Goal: Navigation & Orientation: Find specific page/section

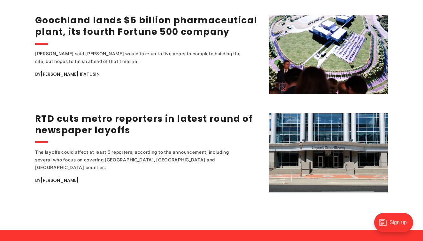
scroll to position [1241, 0]
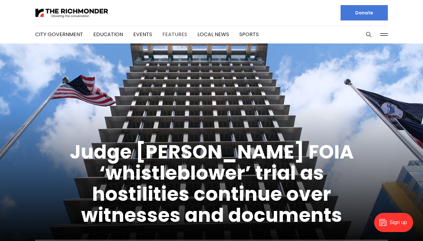
click at [170, 34] on link "Features" at bounding box center [174, 34] width 25 height 7
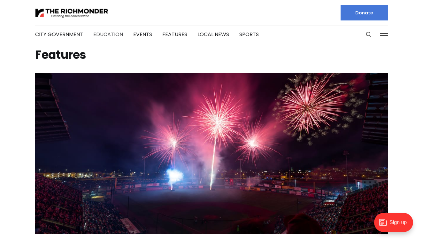
click at [100, 33] on link "Education" at bounding box center [108, 34] width 30 height 7
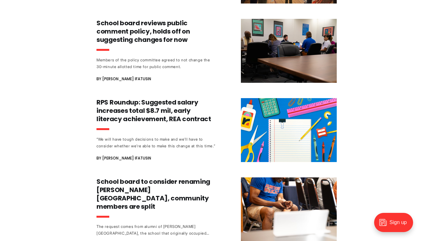
scroll to position [1312, 0]
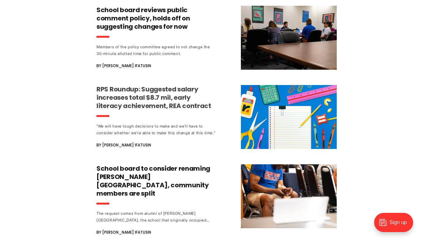
click at [123, 141] on span "By Victoria A. Ifatusin" at bounding box center [123, 145] width 55 height 8
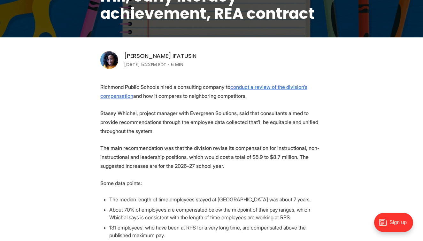
scroll to position [176, 0]
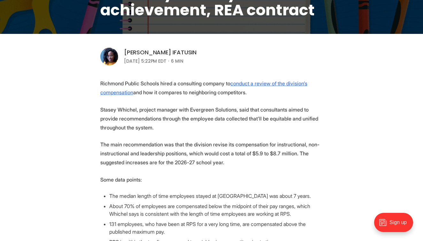
click at [149, 53] on link "[PERSON_NAME] Ifatusin" at bounding box center [160, 53] width 73 height 8
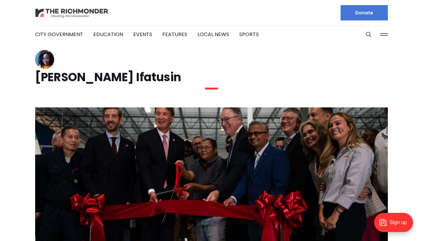
click at [86, 15] on img at bounding box center [71, 12] width 73 height 11
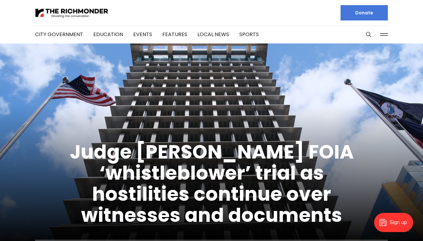
click at [384, 37] on button at bounding box center [384, 35] width 10 height 10
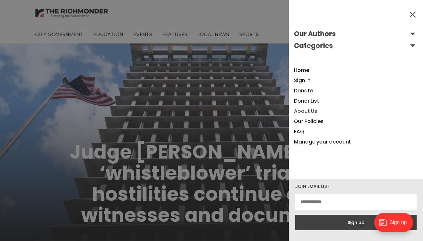
click at [299, 111] on link "About Us" at bounding box center [305, 110] width 23 height 7
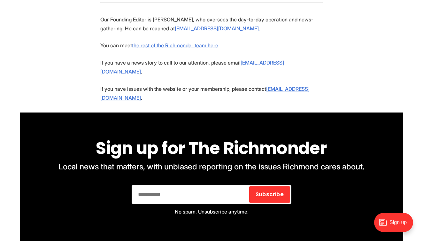
scroll to position [1338, 0]
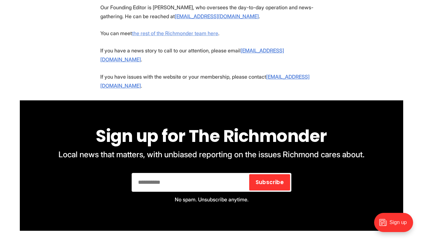
click at [210, 36] on link "the rest of the Richmonder team here" at bounding box center [175, 33] width 86 height 6
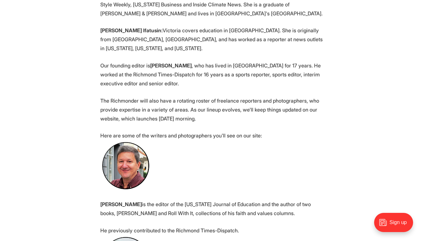
scroll to position [364, 0]
